Goal: Check status: Check status

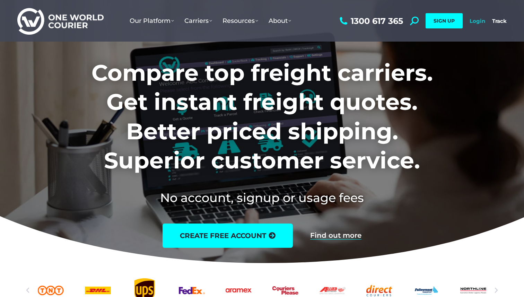
click at [472, 22] on link "Login" at bounding box center [478, 21] width 16 height 7
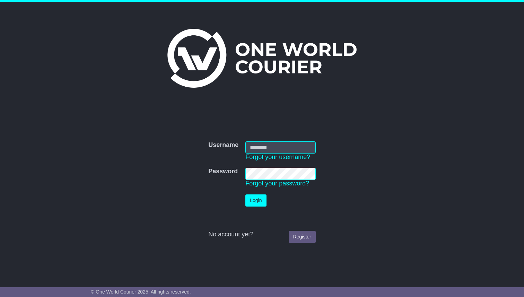
type input "**********"
click at [255, 200] on button "Login" at bounding box center [255, 200] width 21 height 12
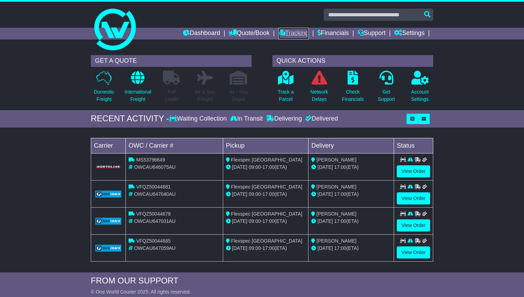
click at [291, 34] on link "Tracking" at bounding box center [293, 34] width 31 height 12
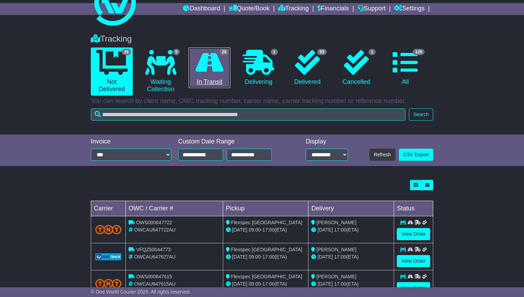
click at [208, 66] on icon at bounding box center [209, 62] width 28 height 25
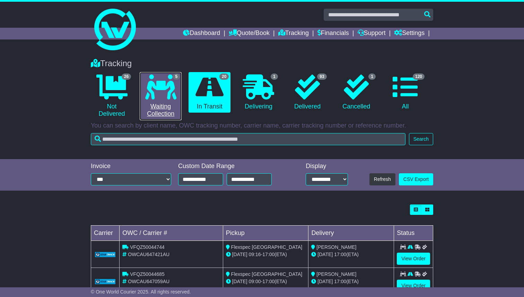
click at [164, 89] on icon at bounding box center [160, 87] width 31 height 25
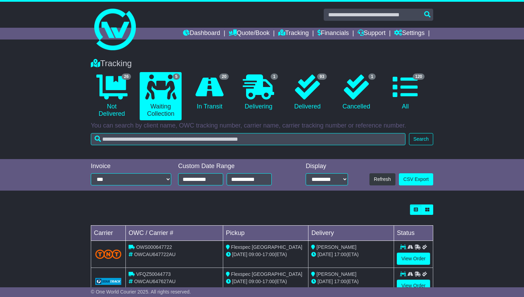
click at [52, 179] on div "**********" at bounding box center [262, 175] width 524 height 32
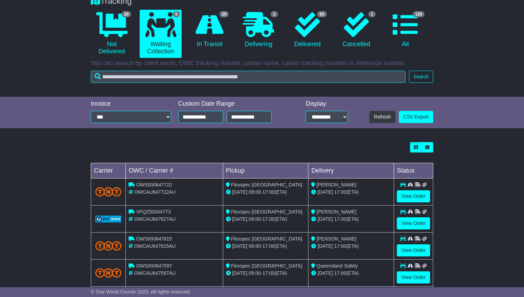
scroll to position [104, 0]
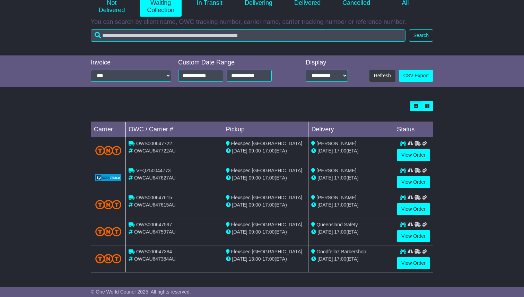
click at [47, 210] on div "Loading... No bookings found Carrier OWC / Carrier # Pickup Delivery Status OWS…" at bounding box center [262, 190] width 524 height 186
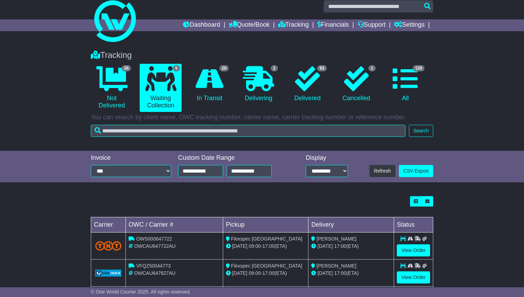
scroll to position [0, 0]
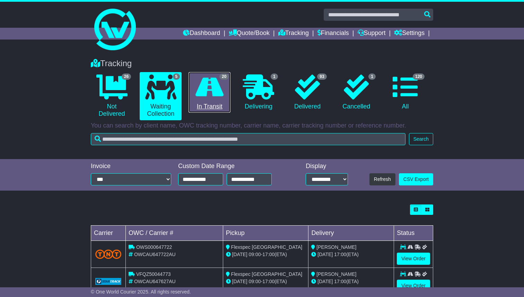
click at [202, 77] on icon at bounding box center [209, 87] width 28 height 25
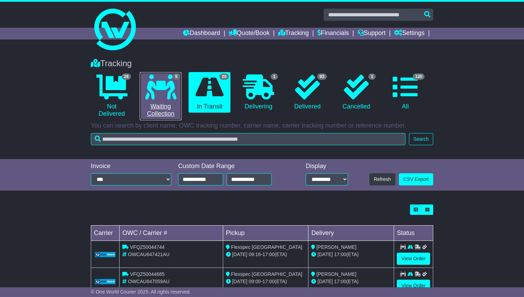
click at [160, 92] on icon at bounding box center [160, 87] width 31 height 25
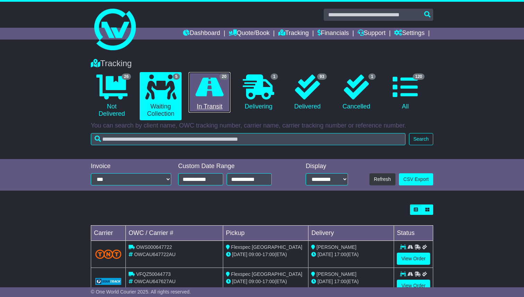
click at [204, 99] on icon at bounding box center [209, 87] width 28 height 25
